Goal: Task Accomplishment & Management: Use online tool/utility

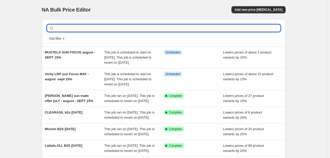
click at [178, 29] on input "text" at bounding box center [167, 28] width 225 height 7
type input "SOCODIL"
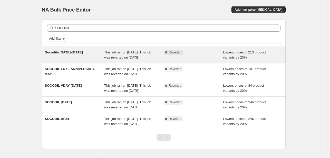
click at [89, 60] on div "Socodile [DATE]-[DATE]" at bounding box center [74, 55] width 59 height 10
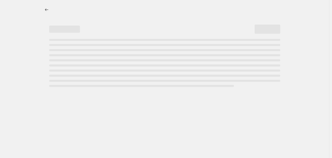
select select "percentage"
select select "tag"
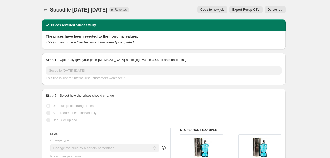
click at [207, 11] on span "Copy to new job" at bounding box center [212, 10] width 24 height 4
select select "percentage"
select select "tag"
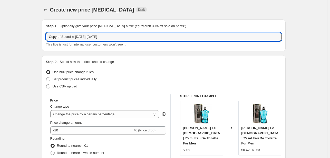
drag, startPoint x: 62, startPoint y: 36, endPoint x: 32, endPoint y: 31, distance: 30.6
type input "Socodile [DATE]"
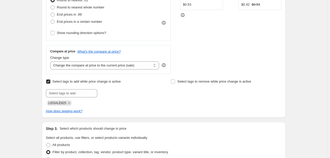
scroll to position [154, 0]
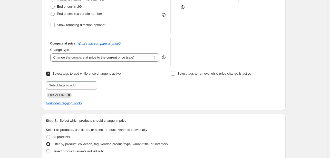
click at [68, 95] on icon "Remove LIDSALE825" at bounding box center [69, 95] width 2 height 2
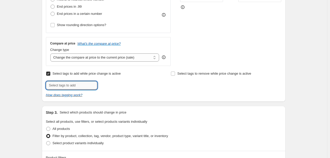
click at [71, 83] on input "text" at bounding box center [71, 85] width 51 height 8
type input "PERF925"
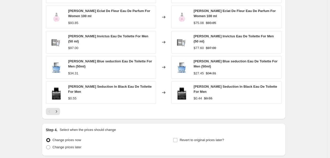
scroll to position [436, 0]
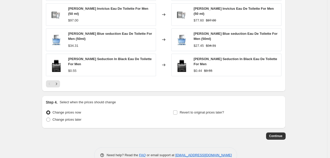
click at [178, 116] on div "Revert to original prices later?" at bounding box center [227, 116] width 108 height 15
click at [191, 109] on label "Revert to original prices later?" at bounding box center [198, 112] width 51 height 7
click at [177, 111] on input "Revert to original prices later?" at bounding box center [175, 113] width 4 height 4
checkbox input "true"
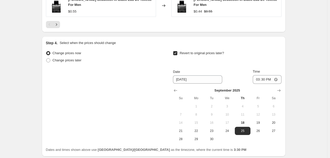
scroll to position [536, 0]
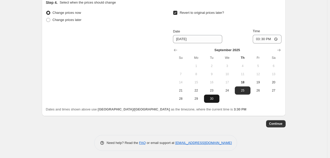
click at [213, 99] on span "30" at bounding box center [211, 99] width 11 height 4
type input "[DATE]"
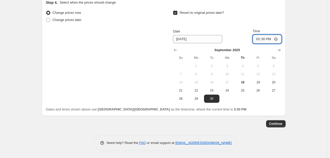
click at [256, 39] on input "15:30" at bounding box center [266, 39] width 29 height 9
type input "23:55"
click at [277, 121] on button "Continue" at bounding box center [275, 123] width 19 height 7
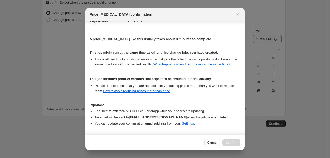
scroll to position [107, 0]
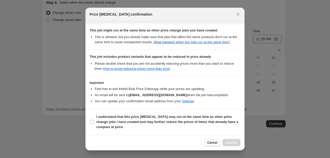
click at [214, 144] on span "Cancel" at bounding box center [212, 143] width 10 height 4
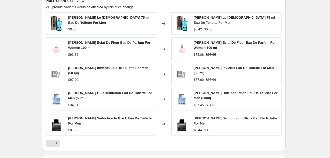
scroll to position [382, 0]
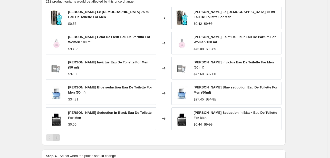
click at [60, 137] on button "Next" at bounding box center [56, 137] width 7 height 7
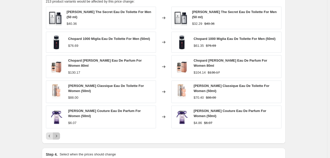
click at [60, 137] on button "Next" at bounding box center [56, 136] width 7 height 7
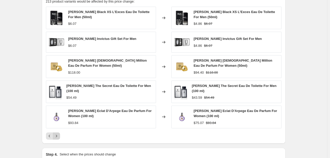
click at [60, 135] on button "Next" at bounding box center [56, 136] width 7 height 7
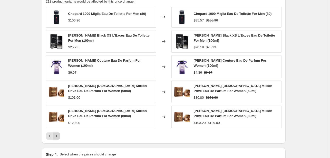
click at [60, 136] on button "Next" at bounding box center [56, 136] width 7 height 7
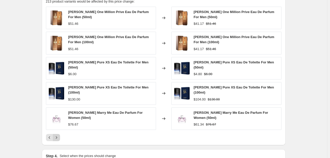
click at [60, 136] on button "Next" at bounding box center [56, 137] width 7 height 7
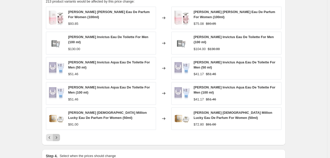
click at [60, 136] on button "Next" at bounding box center [56, 137] width 7 height 7
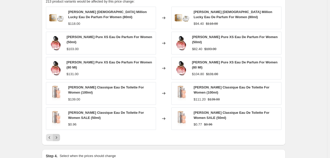
click at [60, 136] on button "Next" at bounding box center [56, 137] width 7 height 7
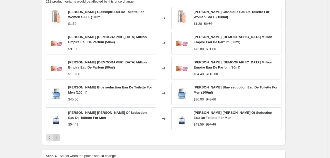
click at [60, 136] on button "Next" at bounding box center [56, 137] width 7 height 7
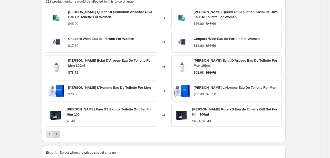
click at [60, 136] on div "Pagination" at bounding box center [56, 134] width 7 height 7
click at [58, 132] on icon "Next" at bounding box center [56, 134] width 5 height 5
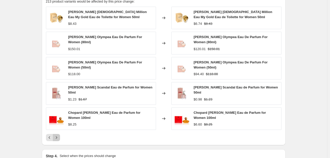
click at [58, 134] on button "Next" at bounding box center [56, 137] width 7 height 7
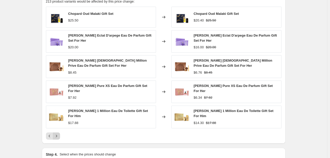
click at [58, 134] on icon "Next" at bounding box center [56, 136] width 5 height 5
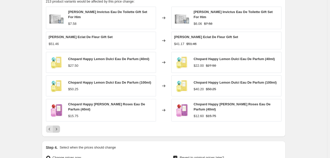
click at [58, 132] on div "PRICE CHANGE PREVIEW 213 product variants would be affected by this price chang…" at bounding box center [163, 63] width 243 height 148
click at [58, 130] on button "Next" at bounding box center [56, 129] width 7 height 7
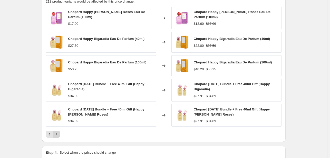
click at [58, 132] on icon "Next" at bounding box center [56, 134] width 5 height 5
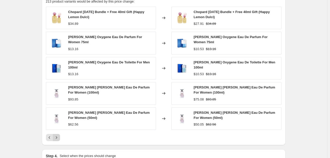
click at [57, 137] on icon "Next" at bounding box center [56, 138] width 1 height 2
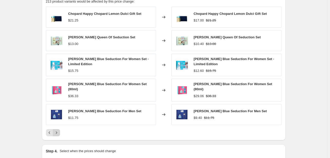
click at [58, 130] on icon "Next" at bounding box center [56, 132] width 5 height 5
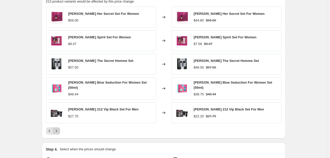
click at [57, 130] on icon "Next" at bounding box center [56, 131] width 1 height 2
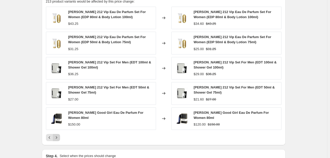
click at [58, 130] on div "[PERSON_NAME] 212 Vip Eau De Parfum Set For Women (EDP 80ml & Body Lotion 100ml…" at bounding box center [163, 74] width 235 height 135
click at [60, 138] on button "Next" at bounding box center [56, 137] width 7 height 7
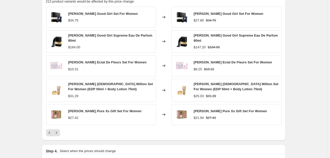
click at [59, 137] on div "PRICE CHANGE PREVIEW 213 product variants would be affected by this price chang…" at bounding box center [163, 65] width 243 height 152
click at [59, 133] on icon "Next" at bounding box center [56, 132] width 5 height 5
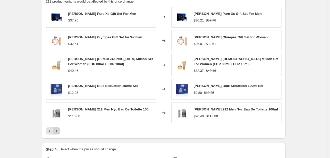
click at [59, 133] on icon "Next" at bounding box center [56, 131] width 5 height 5
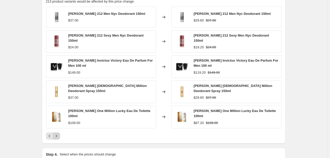
click at [59, 134] on icon "Next" at bounding box center [56, 136] width 5 height 5
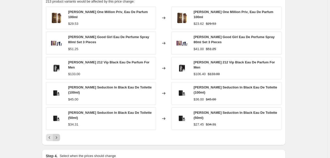
click at [59, 135] on icon "Next" at bounding box center [56, 137] width 5 height 5
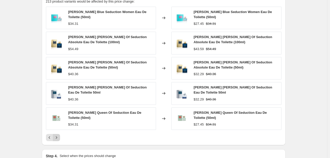
click at [59, 133] on div "[PERSON_NAME] Blue Seduction Women Eau De Toilette (50ml) $34.31 Changed to [PE…" at bounding box center [163, 74] width 235 height 135
click at [59, 135] on icon "Next" at bounding box center [56, 137] width 5 height 5
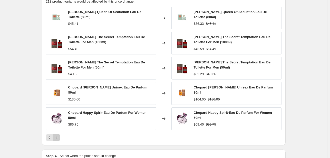
click at [59, 135] on icon "Next" at bounding box center [56, 137] width 5 height 5
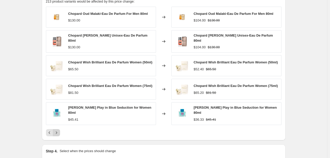
click at [59, 135] on div "PRICE CHANGE PREVIEW 213 product variants would be affected by this price chang…" at bounding box center [163, 65] width 243 height 152
click at [60, 134] on button "Next" at bounding box center [56, 132] width 7 height 7
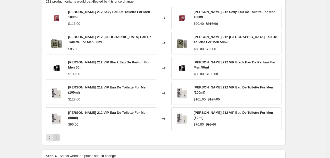
click at [60, 134] on button "Next" at bounding box center [56, 137] width 7 height 7
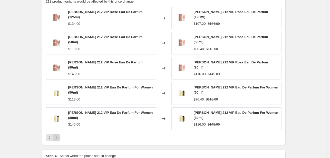
click at [59, 135] on icon "Next" at bounding box center [56, 137] width 5 height 5
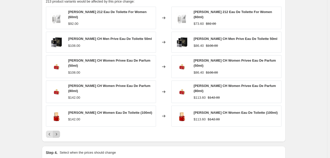
click at [59, 134] on icon "Next" at bounding box center [56, 134] width 5 height 5
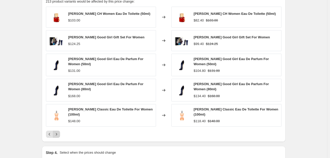
click at [59, 134] on icon "Next" at bounding box center [56, 134] width 5 height 5
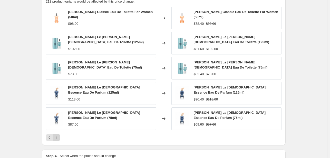
click at [60, 134] on button "Next" at bounding box center [56, 137] width 7 height 7
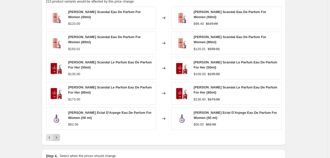
click at [60, 134] on button "Next" at bounding box center [56, 137] width 7 height 7
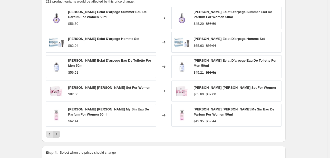
click at [59, 134] on icon "Next" at bounding box center [56, 134] width 5 height 5
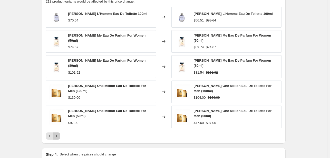
click at [59, 134] on icon "Next" at bounding box center [56, 136] width 5 height 5
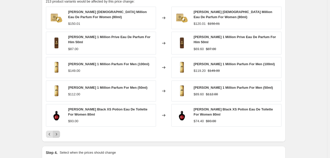
click at [59, 134] on icon "Next" at bounding box center [56, 134] width 5 height 5
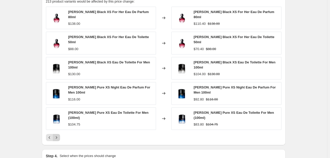
click at [59, 135] on icon "Next" at bounding box center [56, 137] width 5 height 5
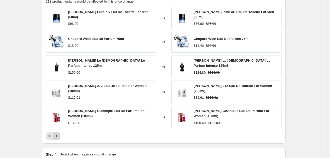
click at [59, 134] on icon "Next" at bounding box center [56, 136] width 5 height 5
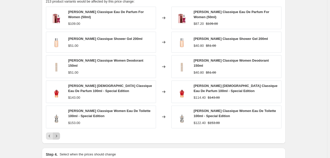
click at [59, 134] on icon "Next" at bounding box center [56, 136] width 5 height 5
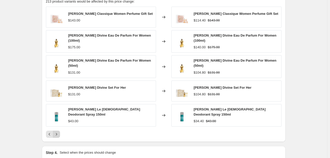
click at [59, 134] on icon "Next" at bounding box center [56, 134] width 5 height 5
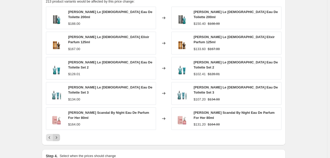
click at [60, 134] on button "Next" at bounding box center [56, 137] width 7 height 7
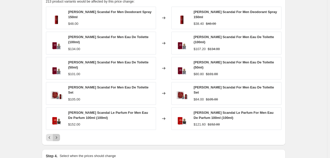
click at [60, 134] on button "Next" at bounding box center [56, 137] width 7 height 7
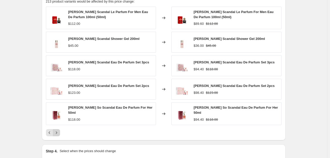
click at [59, 134] on icon "Next" at bounding box center [56, 132] width 5 height 5
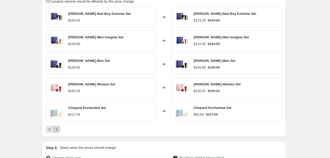
click at [60, 134] on div "PRICE CHANGE PREVIEW 213 product variants would be affected by this price chang…" at bounding box center [163, 63] width 243 height 148
click at [60, 131] on button "Next" at bounding box center [56, 129] width 7 height 7
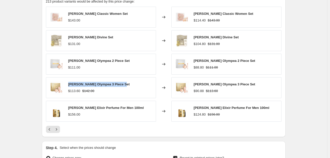
drag, startPoint x: 69, startPoint y: 84, endPoint x: 123, endPoint y: 80, distance: 54.5
click at [123, 80] on div "[PERSON_NAME] Olympea 3 Piece Set $113.60 $142.00" at bounding box center [101, 87] width 110 height 21
copy span "[PERSON_NAME] Olympea 3 Piece Se"
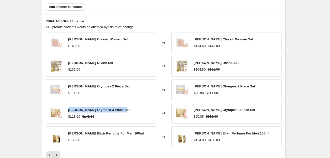
scroll to position [305, 0]
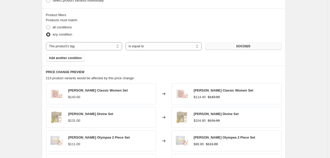
click at [240, 47] on span "SOCO825" at bounding box center [243, 46] width 14 height 4
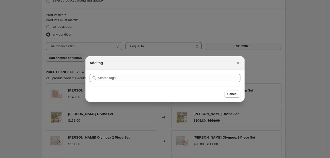
click at [240, 47] on div at bounding box center [165, 79] width 330 height 158
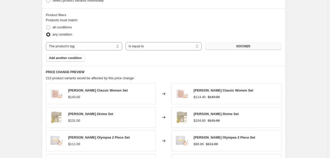
click at [240, 47] on span "SOCO825" at bounding box center [243, 46] width 14 height 4
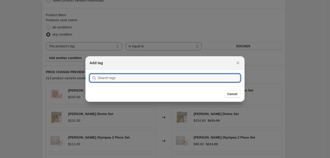
click at [236, 67] on div "Add tag" at bounding box center [164, 63] width 159 height 14
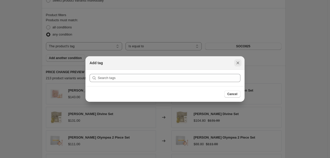
click at [236, 62] on icon "Close" at bounding box center [237, 62] width 5 height 5
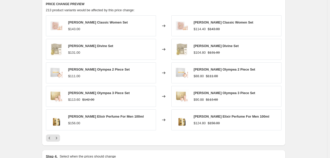
scroll to position [382, 0]
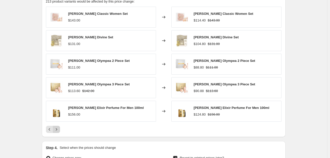
click at [57, 130] on icon "Next" at bounding box center [56, 129] width 1 height 2
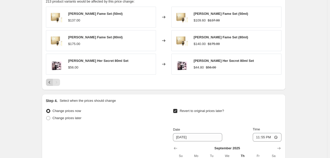
click at [50, 80] on icon "Previous" at bounding box center [49, 82] width 5 height 5
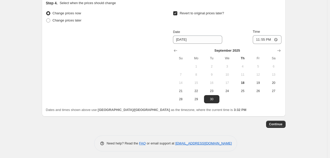
scroll to position [527, 0]
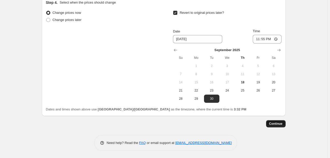
click at [283, 121] on button "Continue" at bounding box center [275, 123] width 19 height 7
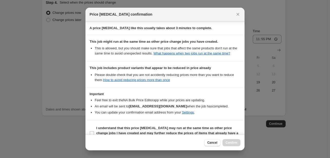
scroll to position [107, 0]
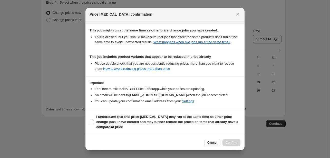
click at [215, 140] on button "Cancel" at bounding box center [212, 142] width 16 height 7
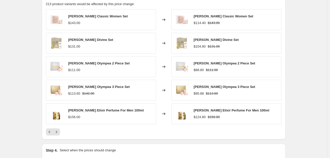
scroll to position [374, 0]
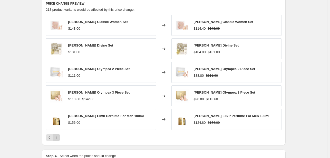
click at [59, 136] on icon "Next" at bounding box center [56, 137] width 5 height 5
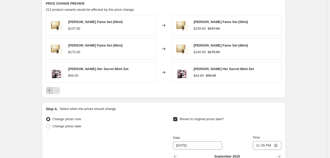
click at [49, 91] on icon "Previous" at bounding box center [49, 90] width 5 height 5
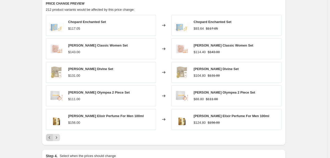
click at [50, 138] on icon "Previous" at bounding box center [49, 137] width 5 height 5
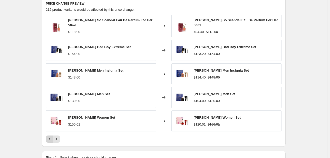
click at [50, 138] on icon "Previous" at bounding box center [49, 139] width 5 height 5
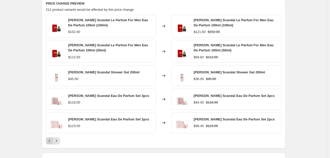
click at [50, 138] on button "Previous" at bounding box center [49, 141] width 7 height 7
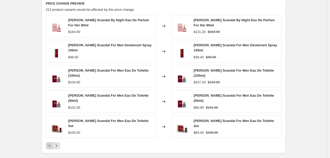
click at [50, 138] on div "[PERSON_NAME] Scandal For Men Eau De Toilette Set $105.00" at bounding box center [101, 127] width 110 height 23
click at [51, 141] on div "[PERSON_NAME] Scandal By Night Eau De Parfum For Her 80ml $164.00 Changed to [P…" at bounding box center [163, 82] width 235 height 135
click at [51, 143] on icon "Previous" at bounding box center [49, 145] width 5 height 5
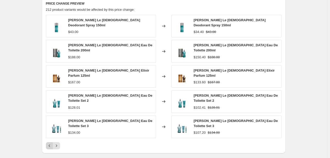
click at [51, 143] on icon "Previous" at bounding box center [49, 145] width 5 height 5
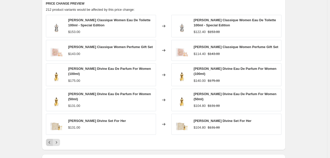
click at [51, 140] on icon "Previous" at bounding box center [49, 142] width 5 height 5
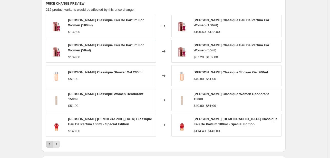
click at [51, 140] on div "[PERSON_NAME] Classique Eau De Parfum For Women (100ml) $132.00 Changed to [PER…" at bounding box center [163, 81] width 235 height 133
click at [52, 142] on icon "Previous" at bounding box center [49, 144] width 5 height 5
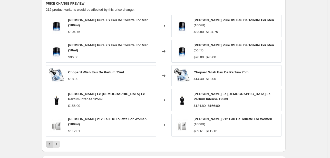
click at [52, 142] on icon "Previous" at bounding box center [49, 144] width 5 height 5
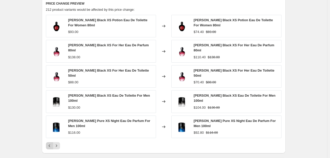
click at [52, 143] on icon "Previous" at bounding box center [49, 145] width 5 height 5
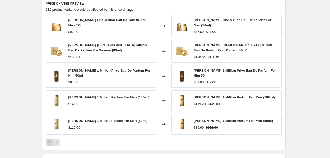
click at [52, 142] on icon "Previous" at bounding box center [49, 142] width 5 height 5
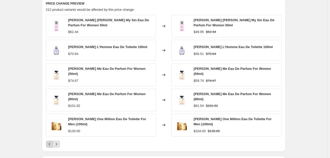
click at [52, 142] on icon "Previous" at bounding box center [49, 144] width 5 height 5
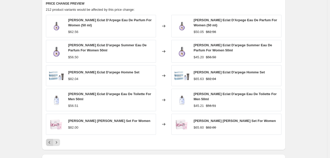
click at [51, 143] on icon "Previous" at bounding box center [49, 142] width 5 height 5
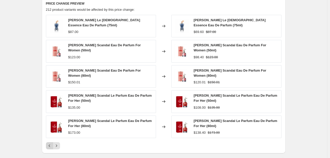
click at [51, 143] on button "Previous" at bounding box center [49, 145] width 7 height 7
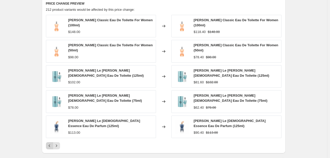
click at [51, 143] on button "Previous" at bounding box center [49, 145] width 7 height 7
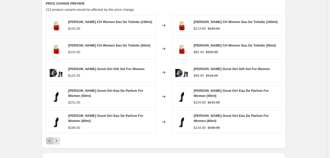
click at [51, 143] on icon "Previous" at bounding box center [49, 141] width 5 height 5
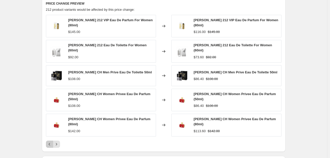
click at [51, 143] on icon "Previous" at bounding box center [49, 144] width 5 height 5
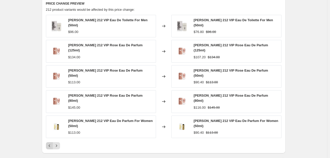
click at [51, 143] on icon "Previous" at bounding box center [49, 145] width 5 height 5
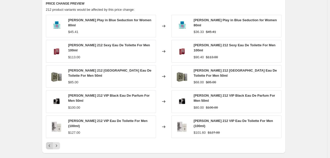
click at [51, 143] on button "Previous" at bounding box center [49, 145] width 7 height 7
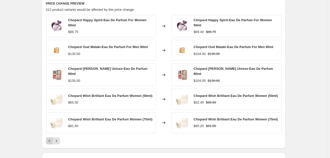
click at [51, 143] on div "PRICE CHANGE PREVIEW 212 product variants would be affected by this price chang…" at bounding box center [163, 73] width 243 height 152
click at [52, 140] on icon "Previous" at bounding box center [49, 141] width 5 height 5
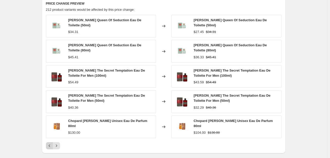
click at [52, 140] on div "[PERSON_NAME] Queen Of Seduction Eau De Toilette (50ml) $34.31 Changed to [PERS…" at bounding box center [163, 82] width 235 height 135
click at [51, 144] on icon "Previous" at bounding box center [49, 145] width 5 height 5
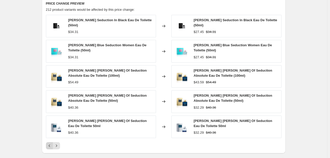
click at [51, 144] on icon "Previous" at bounding box center [49, 145] width 5 height 5
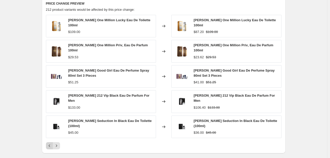
click at [51, 144] on icon "Previous" at bounding box center [49, 145] width 5 height 5
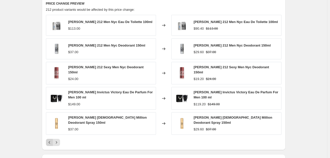
click at [51, 144] on div "PRICE CHANGE PREVIEW 212 product variants would be affected by this price chang…" at bounding box center [163, 73] width 243 height 153
click at [52, 141] on icon "Previous" at bounding box center [49, 142] width 5 height 5
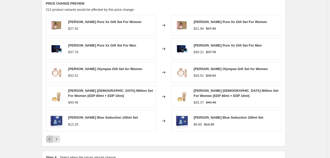
click at [51, 140] on icon "Previous" at bounding box center [49, 139] width 5 height 5
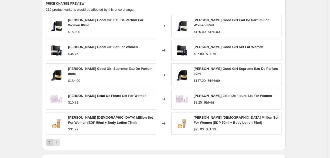
click at [51, 140] on icon "Previous" at bounding box center [49, 142] width 5 height 5
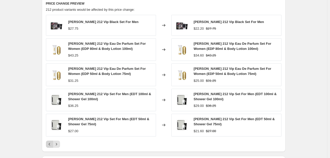
click at [51, 141] on button "Previous" at bounding box center [49, 144] width 7 height 7
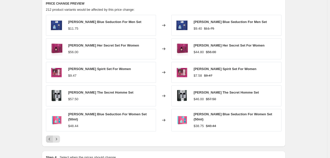
click at [51, 140] on icon "Previous" at bounding box center [49, 139] width 5 height 5
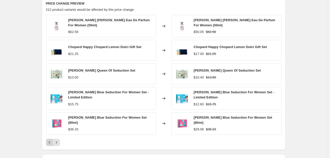
click at [51, 140] on icon "Previous" at bounding box center [49, 142] width 5 height 5
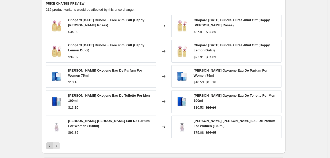
click at [51, 143] on icon "Previous" at bounding box center [49, 145] width 5 height 5
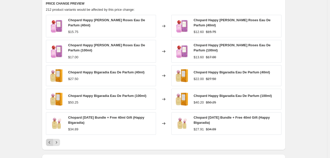
click at [51, 140] on icon "Previous" at bounding box center [49, 142] width 5 height 5
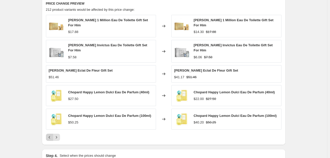
click at [51, 140] on button "Previous" at bounding box center [49, 137] width 7 height 7
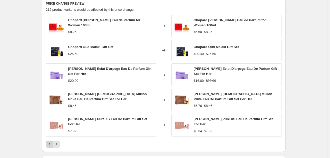
click at [51, 142] on icon "Previous" at bounding box center [49, 144] width 5 height 5
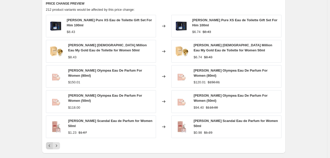
click at [51, 140] on div "[PERSON_NAME] Pure XS Eau de Toilette Gift Set For Him 100ml $8.43 Changed to […" at bounding box center [163, 82] width 235 height 135
click at [53, 143] on button "Previous" at bounding box center [49, 145] width 7 height 7
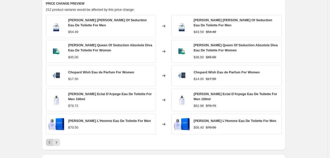
click at [52, 143] on icon "Previous" at bounding box center [49, 142] width 5 height 5
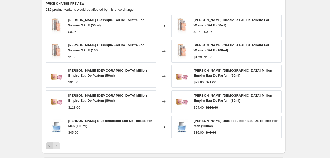
click at [53, 143] on button "Previous" at bounding box center [49, 145] width 7 height 7
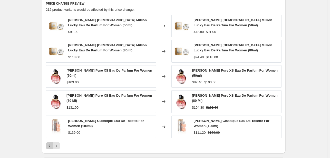
click at [53, 143] on button "Previous" at bounding box center [49, 145] width 7 height 7
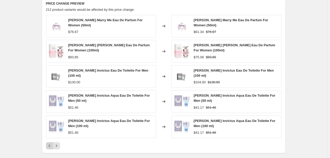
click at [52, 143] on icon "Previous" at bounding box center [49, 145] width 5 height 5
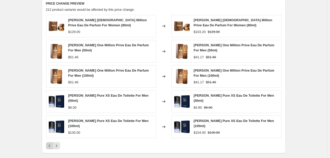
click at [52, 143] on icon "Previous" at bounding box center [49, 145] width 5 height 5
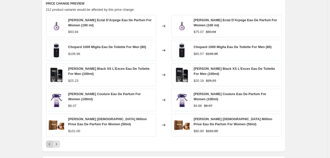
click at [52, 143] on icon "Previous" at bounding box center [49, 144] width 5 height 5
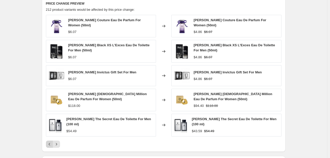
click at [52, 143] on icon "Previous" at bounding box center [49, 144] width 5 height 5
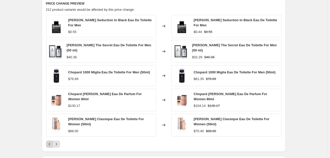
click at [52, 143] on icon "Previous" at bounding box center [49, 144] width 5 height 5
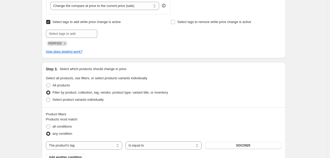
scroll to position [194, 0]
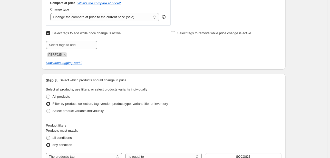
click at [67, 137] on span "all conditions" at bounding box center [62, 138] width 19 height 4
click at [46, 136] on input "all conditions" at bounding box center [46, 136] width 0 height 0
radio input "true"
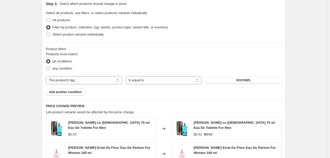
scroll to position [271, 0]
click at [65, 69] on span "any condition" at bounding box center [63, 68] width 20 height 4
click at [46, 67] on input "any condition" at bounding box center [46, 66] width 0 height 0
radio input "true"
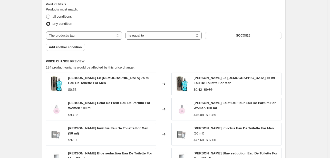
scroll to position [322, 0]
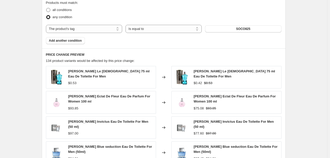
click at [63, 9] on span "all conditions" at bounding box center [62, 10] width 19 height 4
click at [46, 8] on input "all conditions" at bounding box center [46, 8] width 0 height 0
radio input "true"
click at [59, 18] on span "any condition" at bounding box center [63, 17] width 20 height 4
click at [46, 15] on input "any condition" at bounding box center [46, 15] width 0 height 0
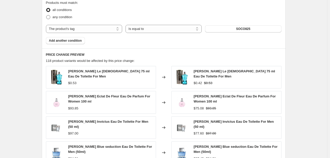
radio input "true"
click at [60, 11] on span "all conditions" at bounding box center [62, 10] width 19 height 4
click at [46, 8] on input "all conditions" at bounding box center [46, 8] width 0 height 0
radio input "true"
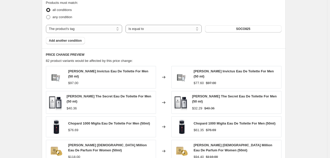
click at [64, 17] on span "any condition" at bounding box center [63, 17] width 20 height 4
click at [46, 15] on input "any condition" at bounding box center [46, 15] width 0 height 0
radio input "true"
click at [60, 10] on span "all conditions" at bounding box center [62, 10] width 19 height 4
click at [46, 8] on input "all conditions" at bounding box center [46, 8] width 0 height 0
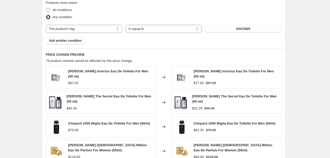
radio input "true"
click at [63, 19] on span "any condition" at bounding box center [63, 17] width 20 height 4
click at [46, 15] on input "any condition" at bounding box center [46, 15] width 0 height 0
radio input "true"
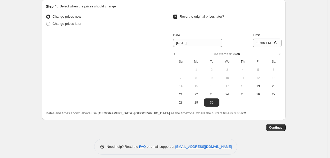
scroll to position [534, 0]
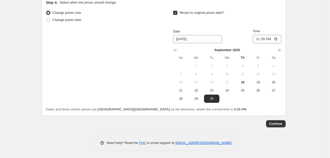
click at [284, 123] on button "Continue" at bounding box center [275, 123] width 19 height 7
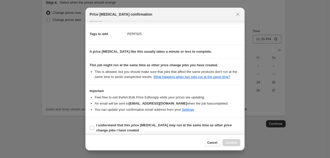
scroll to position [76, 0]
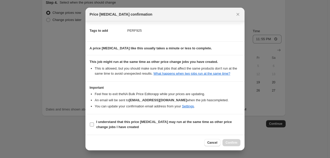
click at [214, 120] on b "I understand that this price [MEDICAL_DATA] may run at the same time as other p…" at bounding box center [163, 124] width 135 height 9
click at [94, 123] on input "I understand that this price [MEDICAL_DATA] may run at the same time as other p…" at bounding box center [92, 125] width 4 height 4
checkbox input "true"
click at [232, 142] on span "Confirm" at bounding box center [231, 143] width 12 height 4
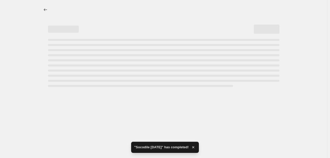
select select "percentage"
select select "tag"
